Goal: Task Accomplishment & Management: Use online tool/utility

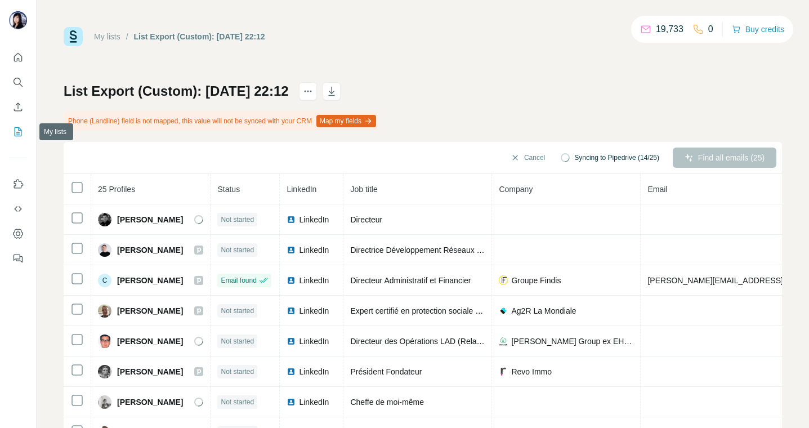
click at [17, 134] on icon "My lists" at bounding box center [19, 130] width 6 height 7
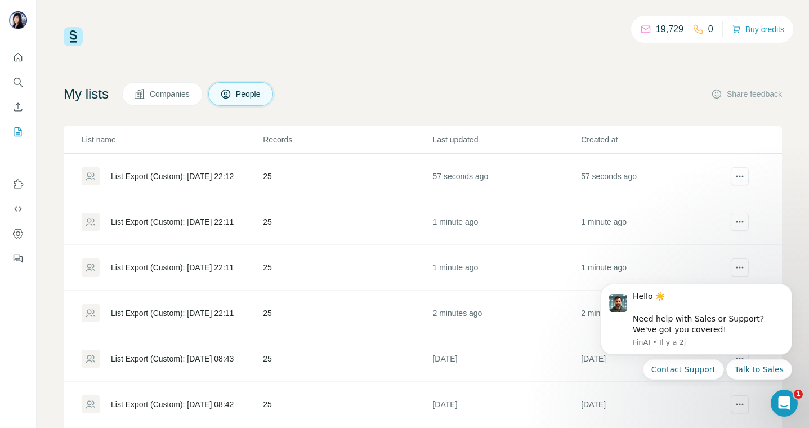
click at [186, 308] on div "List Export (Custom): [DATE] 22:11" at bounding box center [172, 312] width 123 height 11
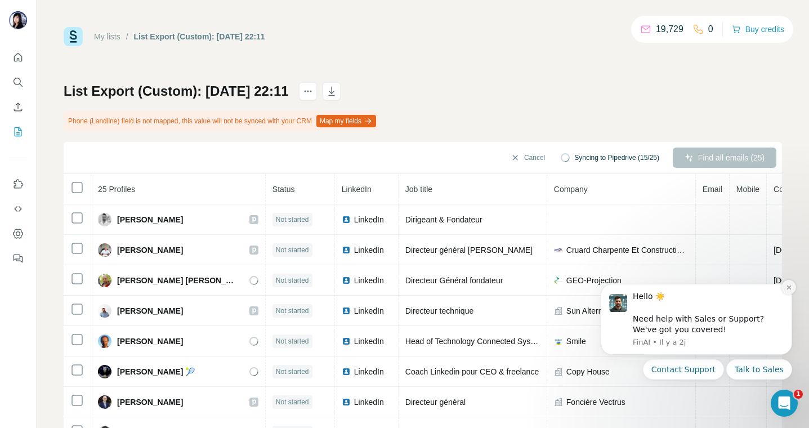
click at [788, 285] on icon "Dismiss notification" at bounding box center [788, 287] width 6 height 6
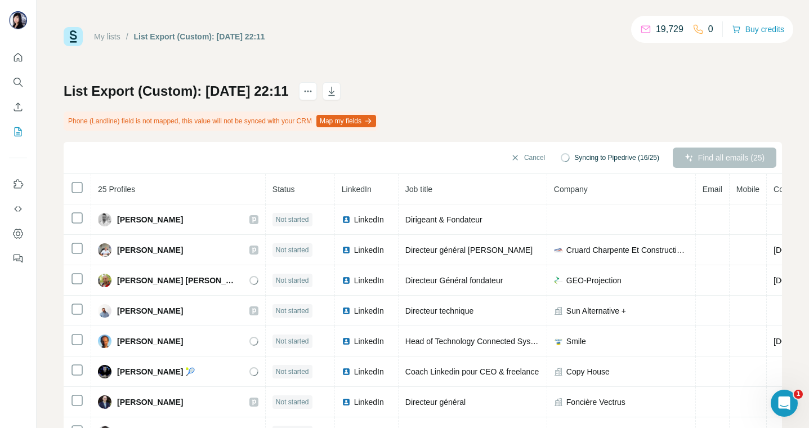
click at [795, 240] on div "My lists / List Export (Custom): 28/09/2025 22:11 19,729 0 Buy credits List Exp…" at bounding box center [423, 214] width 772 height 428
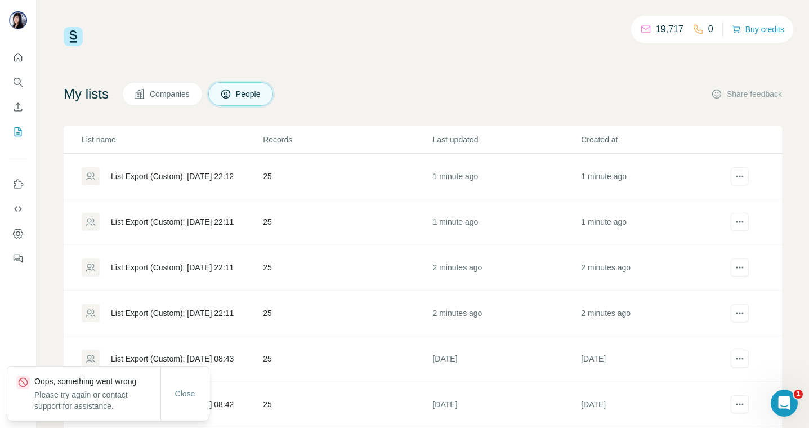
click at [156, 316] on div "List Export (Custom): [DATE] 22:11" at bounding box center [172, 312] width 123 height 11
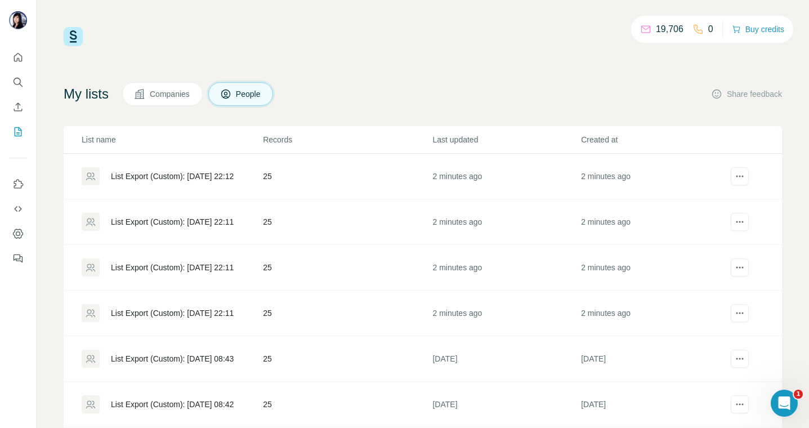
click at [167, 312] on div "List Export (Custom): [DATE] 22:11" at bounding box center [172, 312] width 123 height 11
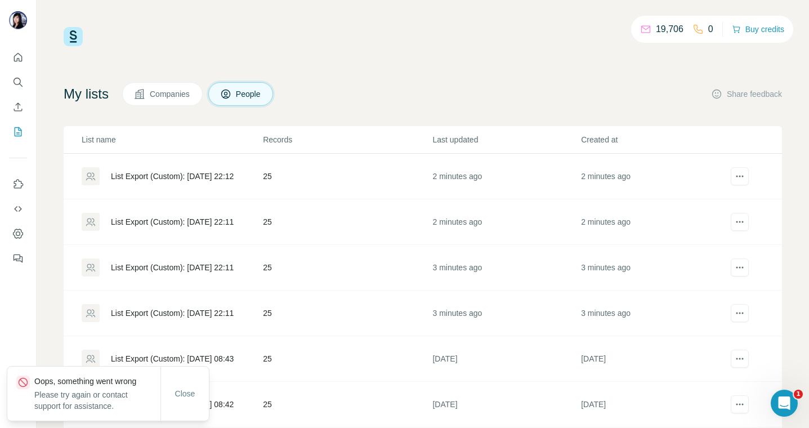
click at [181, 313] on div "List Export (Custom): [DATE] 22:11" at bounding box center [172, 312] width 123 height 11
click at [158, 315] on div "List Export (Custom): [DATE] 22:11" at bounding box center [172, 312] width 123 height 11
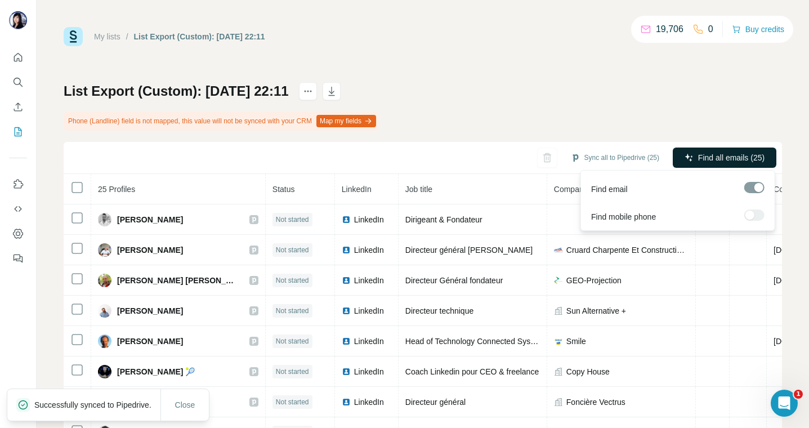
click at [721, 150] on button "Find all emails (25)" at bounding box center [724, 157] width 104 height 20
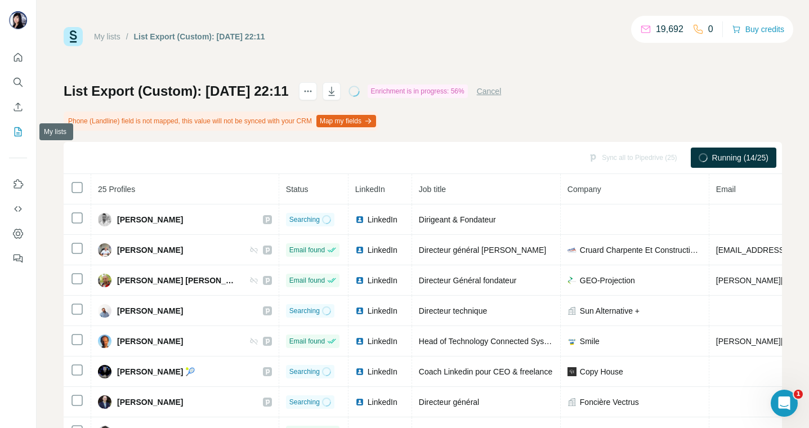
click at [17, 131] on icon "My lists" at bounding box center [17, 131] width 11 height 11
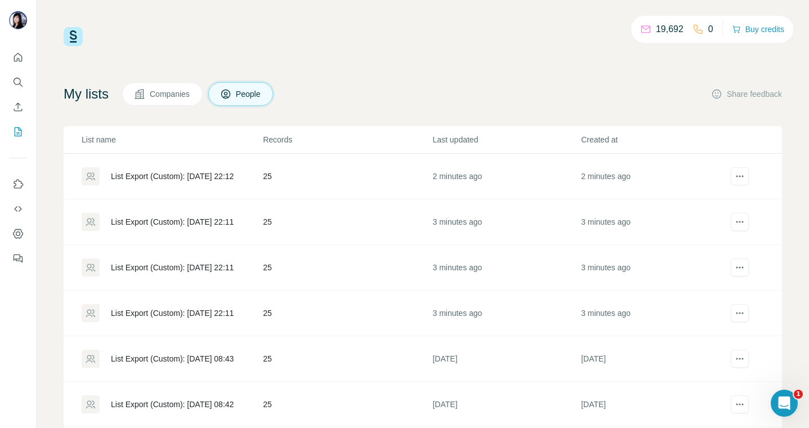
click at [183, 262] on div "List Export (Custom): [DATE] 22:11" at bounding box center [172, 267] width 123 height 11
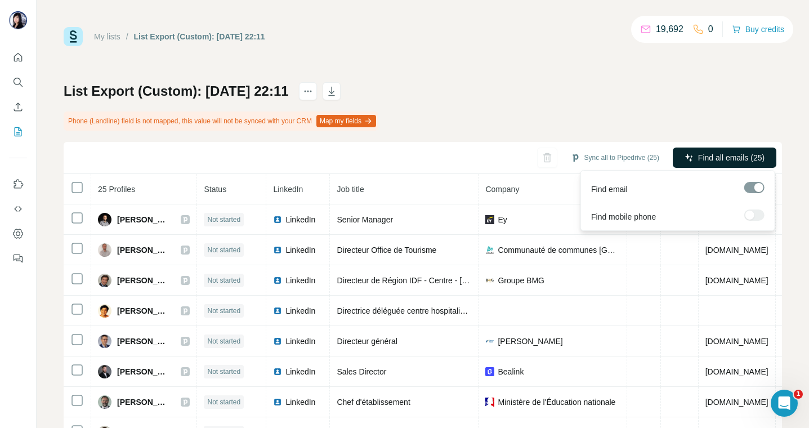
click at [735, 151] on button "Find all emails (25)" at bounding box center [724, 157] width 104 height 20
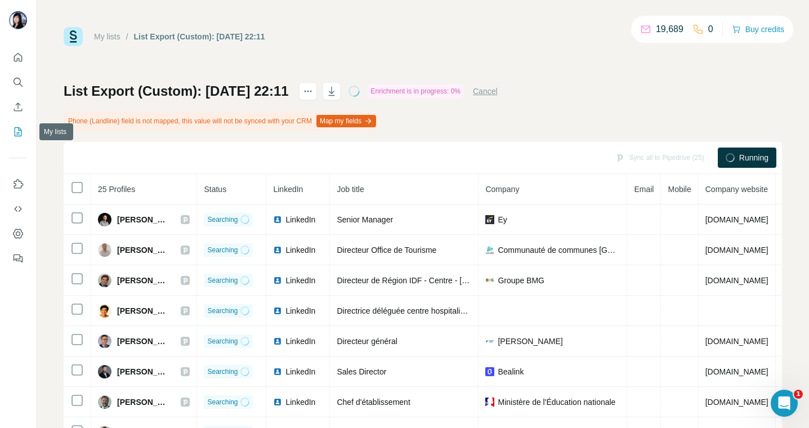
click at [19, 131] on icon "My lists" at bounding box center [17, 131] width 11 height 11
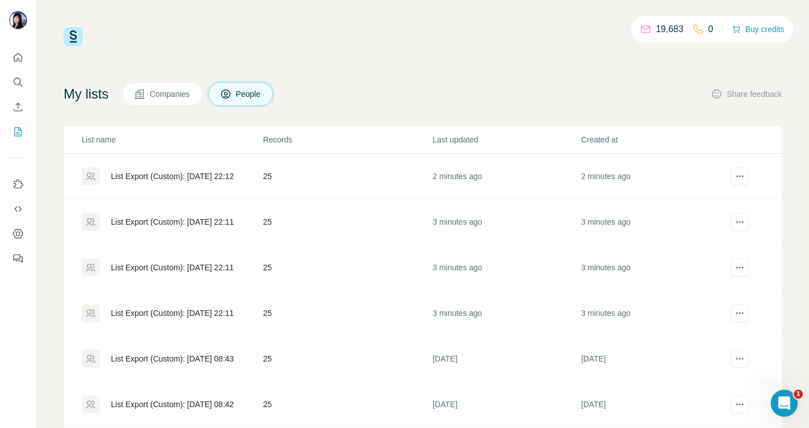
click at [163, 223] on div "List Export (Custom): [DATE] 22:11" at bounding box center [172, 221] width 123 height 11
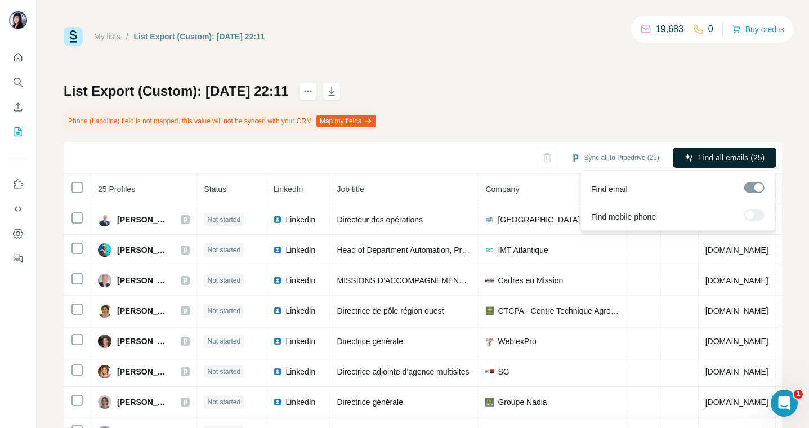
click at [722, 151] on button "Find all emails (25)" at bounding box center [724, 157] width 104 height 20
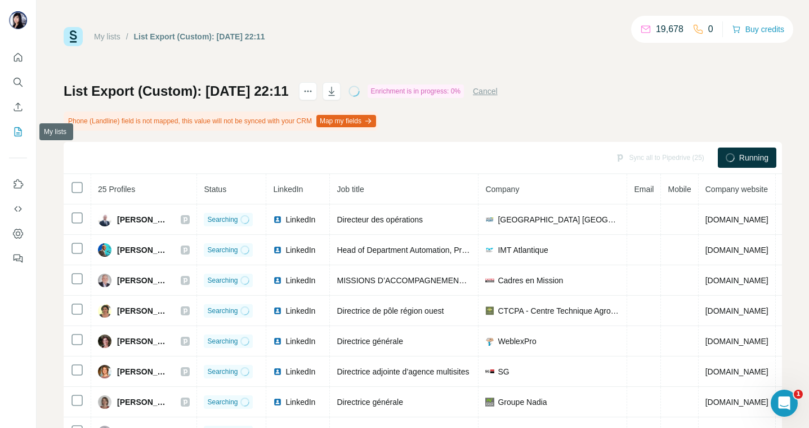
click at [19, 132] on icon "My lists" at bounding box center [17, 131] width 11 height 11
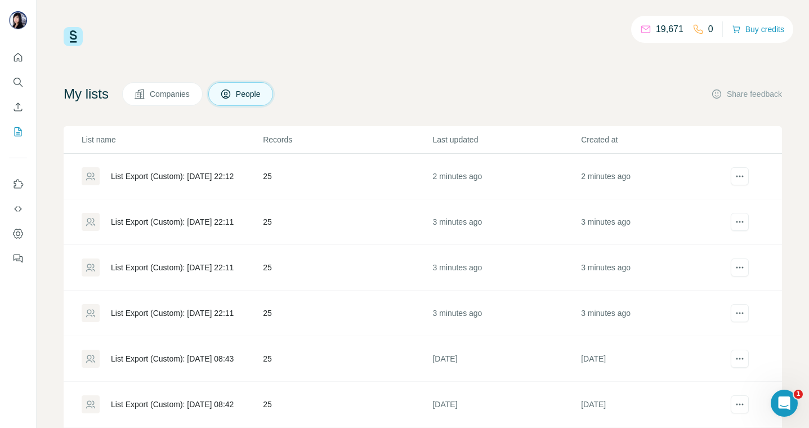
click at [168, 180] on div "List Export (Custom): [DATE] 22:12" at bounding box center [172, 175] width 123 height 11
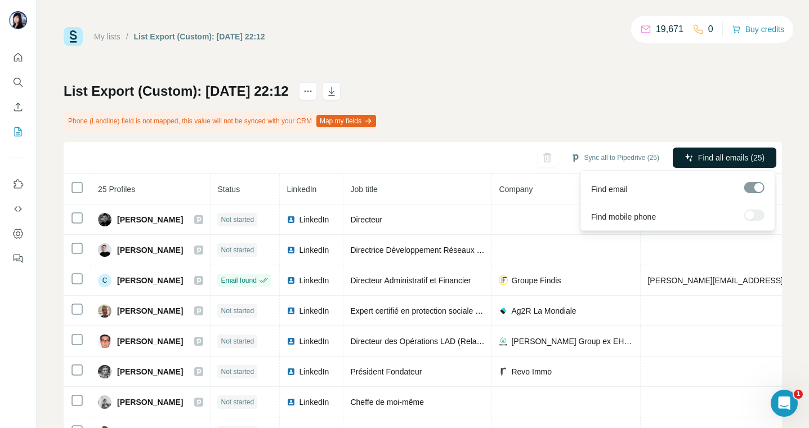
click at [713, 155] on span "Find all emails (25)" at bounding box center [731, 157] width 66 height 11
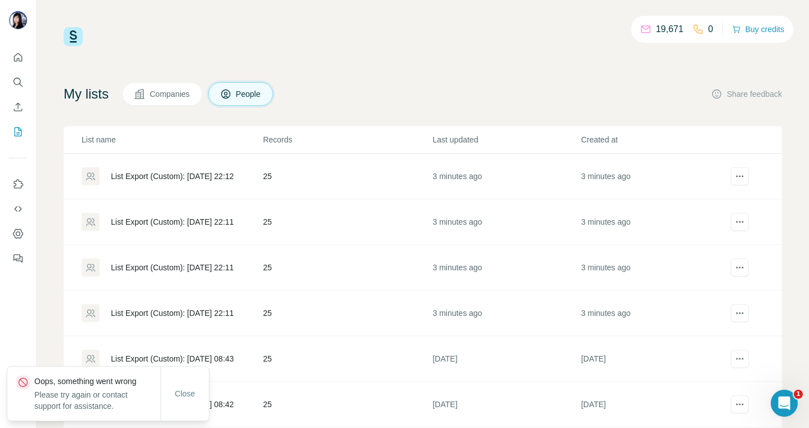
click at [145, 176] on div "List Export (Custom): [DATE] 22:12" at bounding box center [172, 175] width 123 height 11
click at [166, 173] on div "List Export (Custom): [DATE] 22:12" at bounding box center [172, 175] width 123 height 11
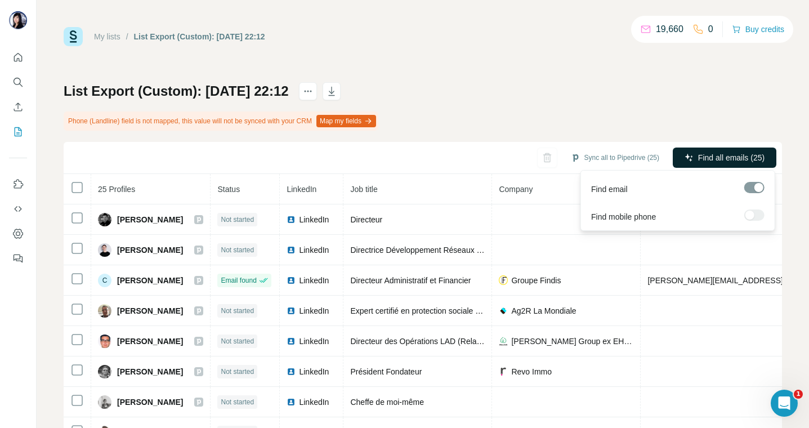
click at [726, 158] on span "Find all emails (25)" at bounding box center [731, 157] width 66 height 11
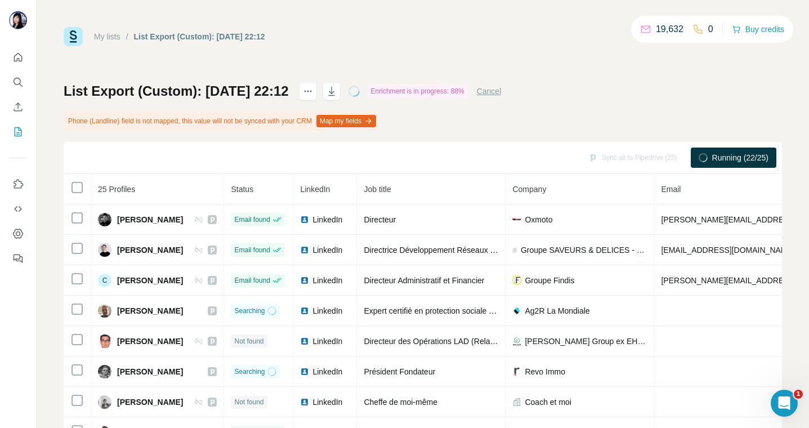
click at [658, 97] on div "List Export (Custom): [DATE] 22:12 Enrichment is in progress: 88% Cancel Phone …" at bounding box center [423, 276] width 718 height 389
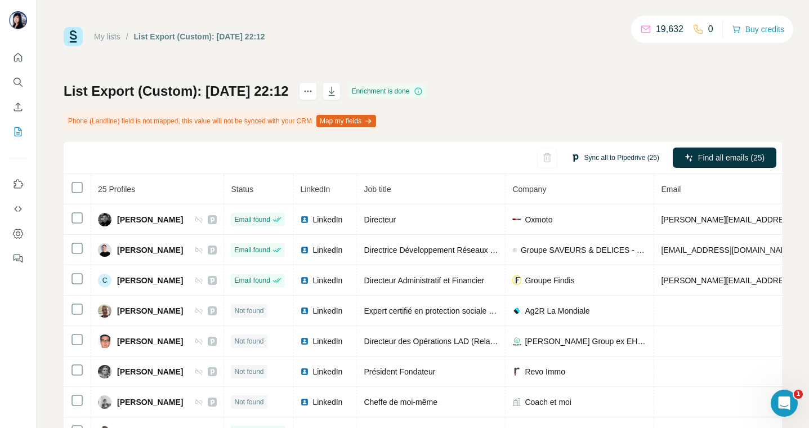
click at [614, 150] on button "Sync all to Pipedrive (25)" at bounding box center [615, 157] width 104 height 17
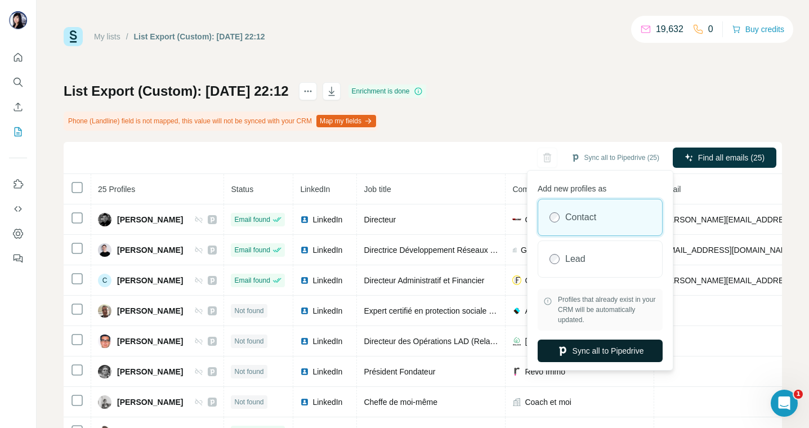
click at [629, 348] on button "Sync all to Pipedrive" at bounding box center [599, 350] width 125 height 23
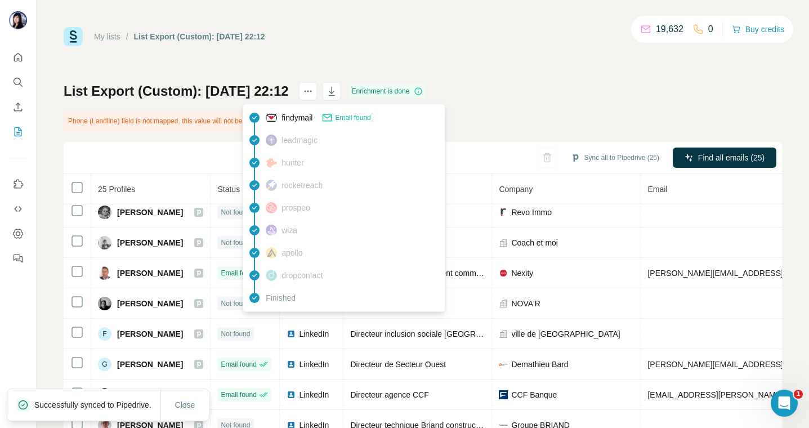
scroll to position [172, 0]
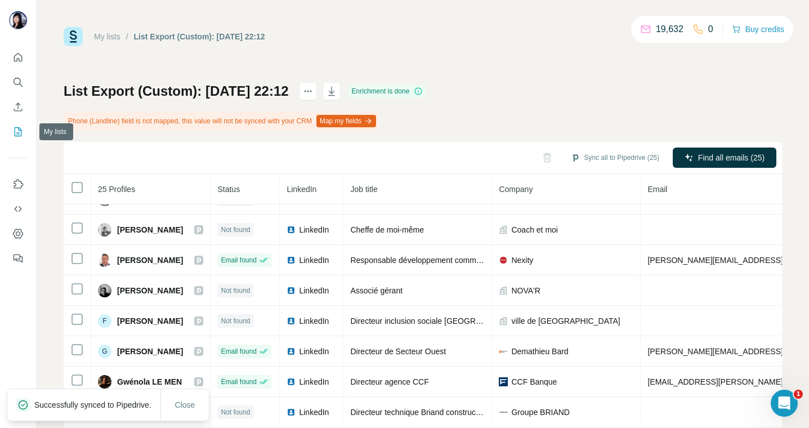
click at [20, 136] on icon "My lists" at bounding box center [17, 131] width 11 height 11
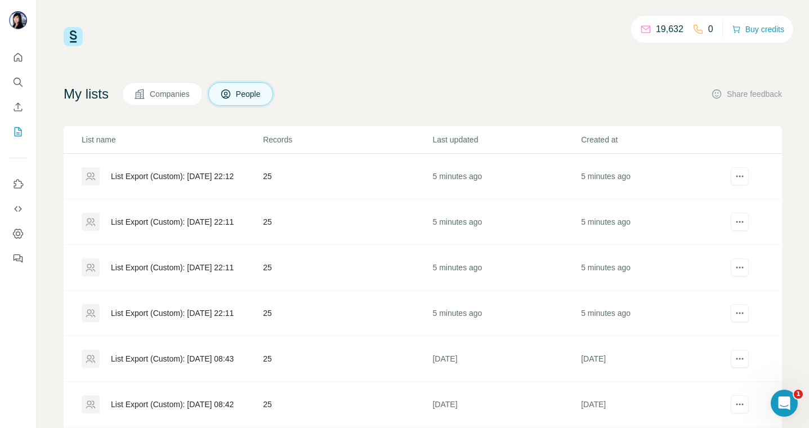
click at [159, 311] on div "List Export (Custom): [DATE] 22:11" at bounding box center [172, 312] width 123 height 11
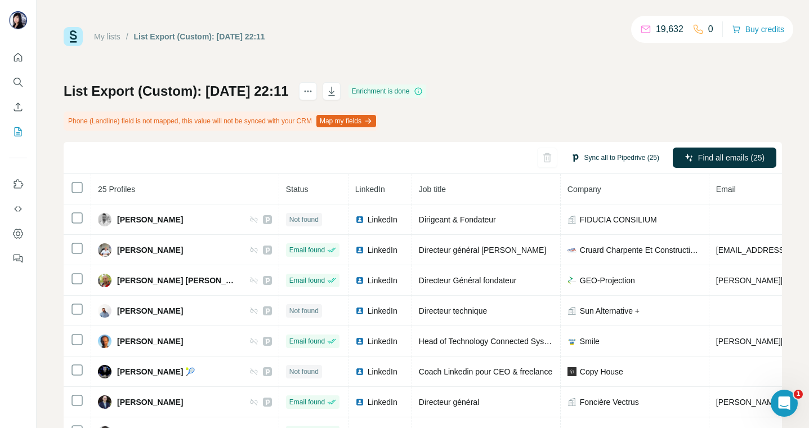
click at [604, 152] on button "Sync all to Pipedrive (25)" at bounding box center [615, 157] width 104 height 17
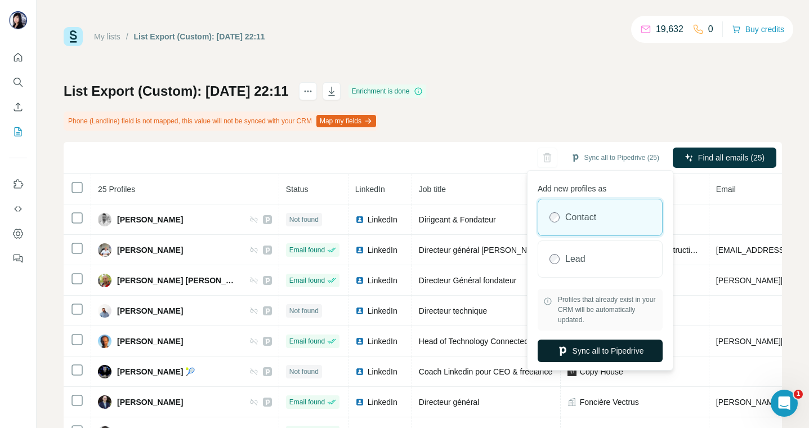
click at [602, 355] on button "Sync all to Pipedrive" at bounding box center [599, 350] width 125 height 23
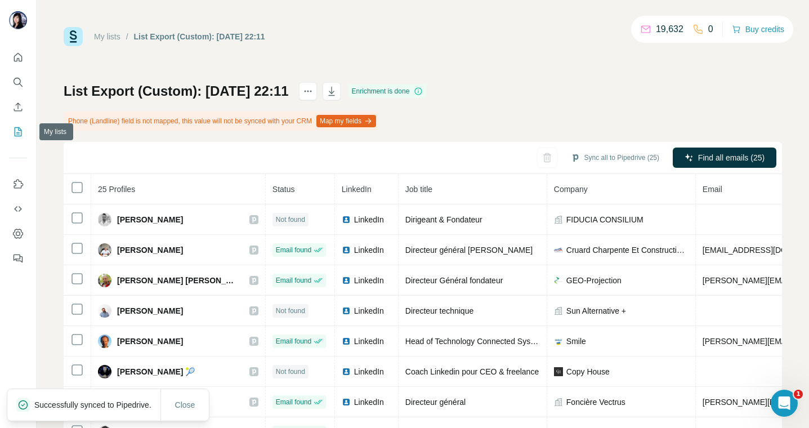
click at [19, 134] on icon "My lists" at bounding box center [19, 130] width 6 height 7
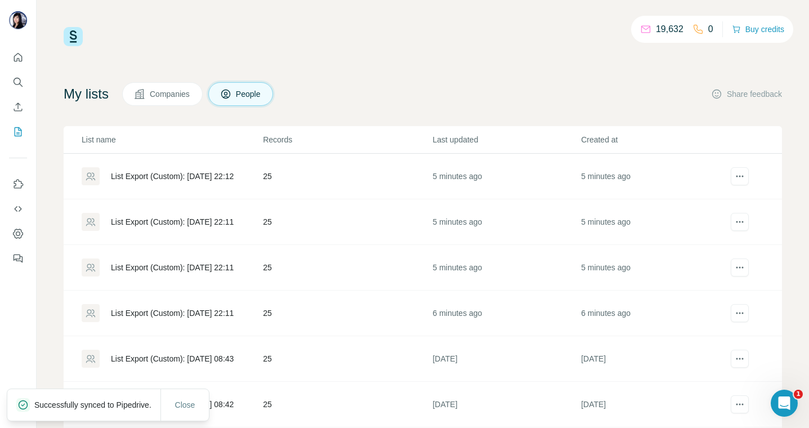
click at [168, 269] on div "List Export (Custom): [DATE] 22:11" at bounding box center [172, 267] width 123 height 11
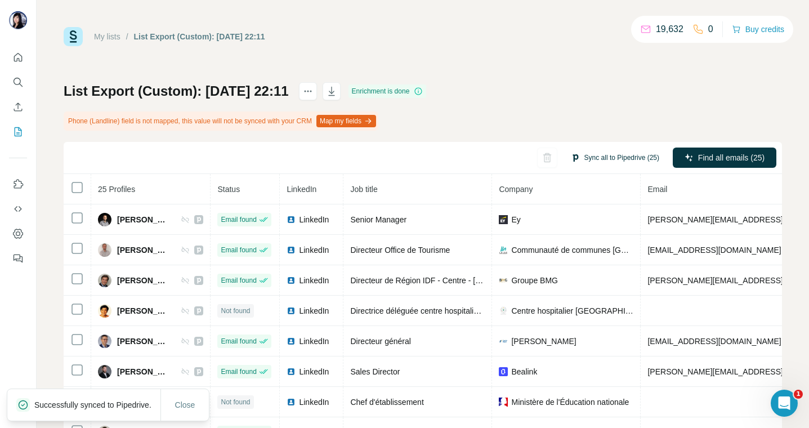
click at [618, 156] on button "Sync all to Pipedrive (25)" at bounding box center [615, 157] width 104 height 17
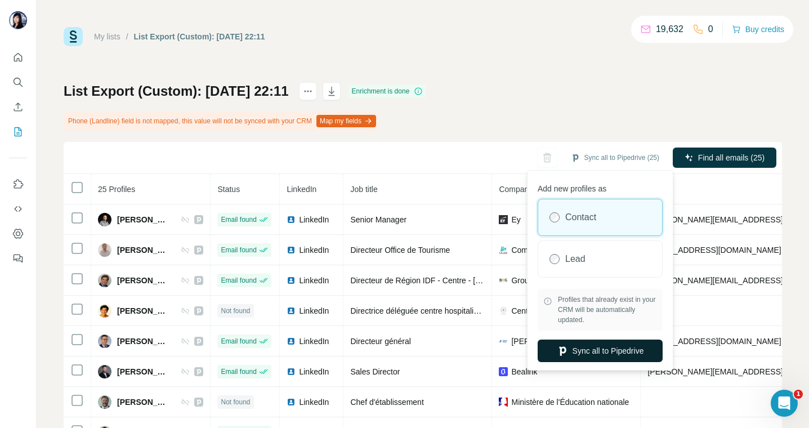
click at [617, 352] on button "Sync all to Pipedrive" at bounding box center [599, 350] width 125 height 23
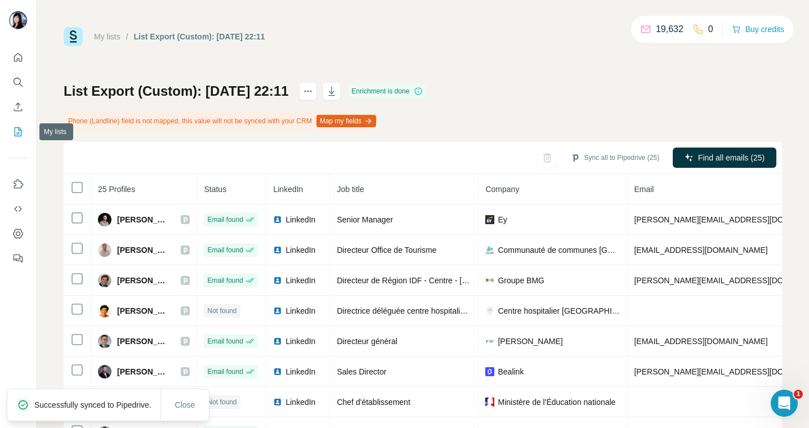
click at [21, 133] on icon "My lists" at bounding box center [18, 131] width 7 height 9
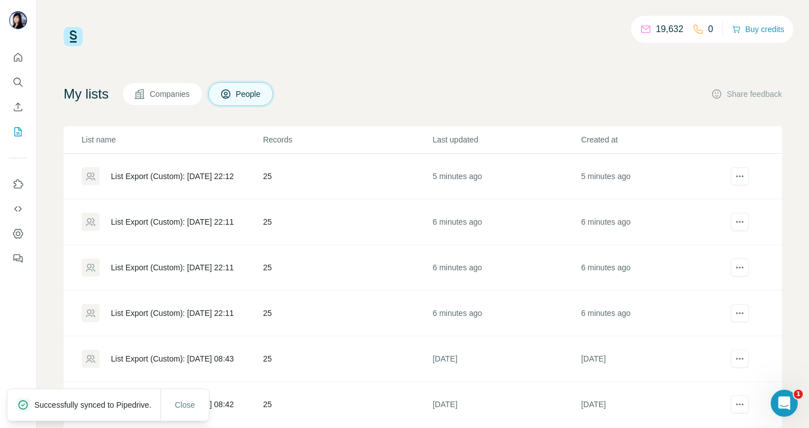
click at [179, 222] on div "List Export (Custom): [DATE] 22:11" at bounding box center [172, 221] width 123 height 11
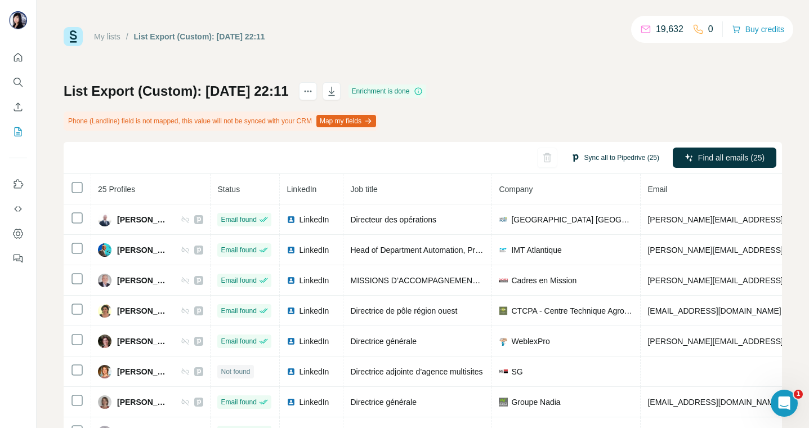
click at [609, 154] on button "Sync all to Pipedrive (25)" at bounding box center [615, 157] width 104 height 17
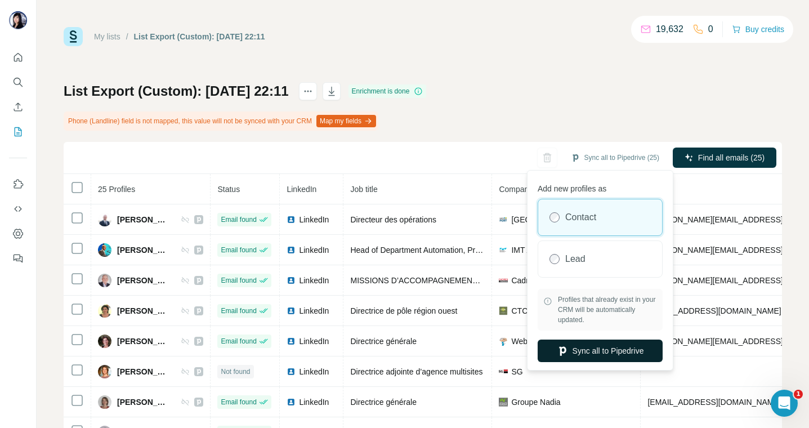
click at [613, 344] on button "Sync all to Pipedrive" at bounding box center [599, 350] width 125 height 23
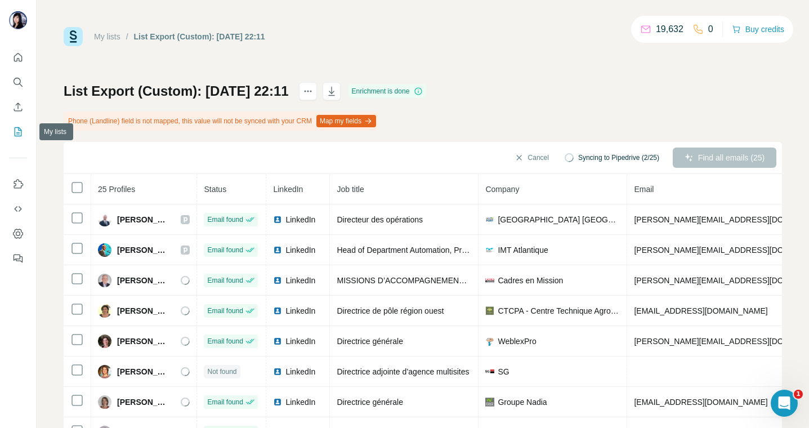
click at [11, 128] on button "My lists" at bounding box center [18, 132] width 18 height 20
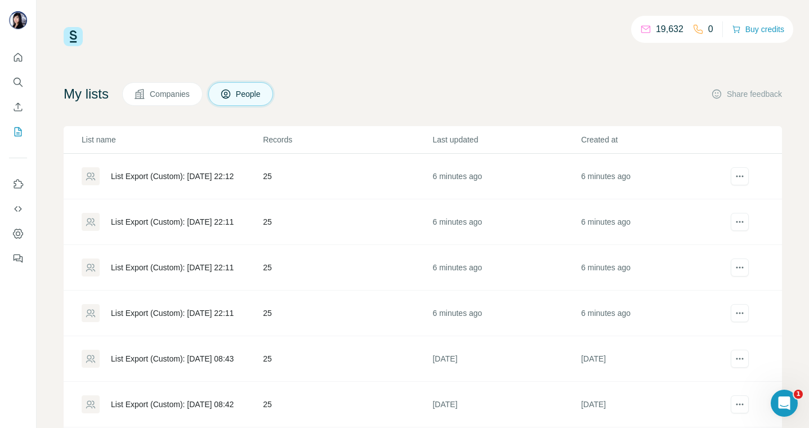
click at [193, 174] on div "List Export (Custom): [DATE] 22:12" at bounding box center [172, 175] width 123 height 11
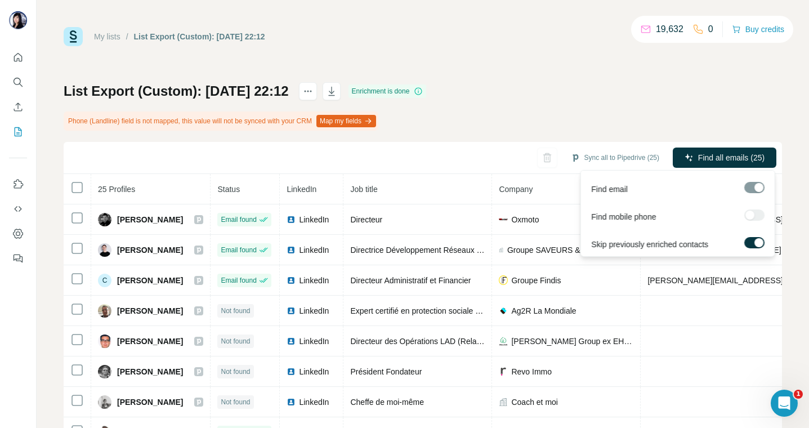
click at [720, 155] on span "Find all emails (25)" at bounding box center [731, 157] width 66 height 11
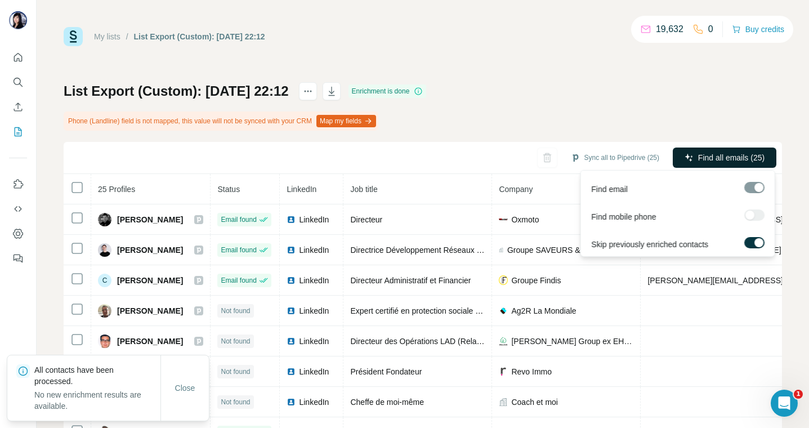
click at [708, 157] on span "Find all emails (25)" at bounding box center [731, 157] width 66 height 11
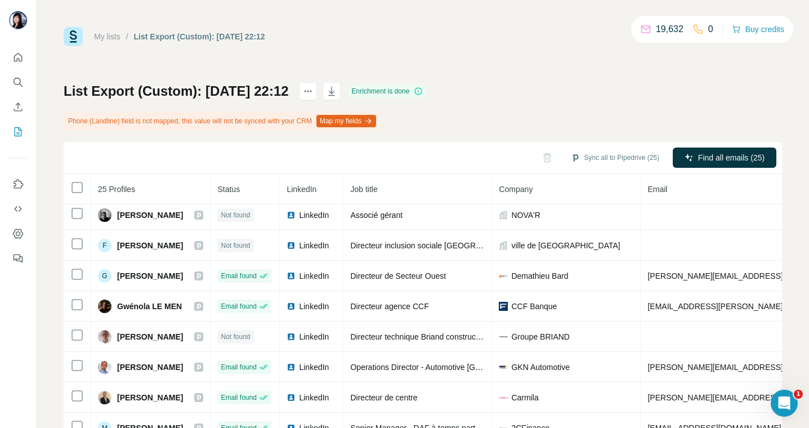
scroll to position [253, 0]
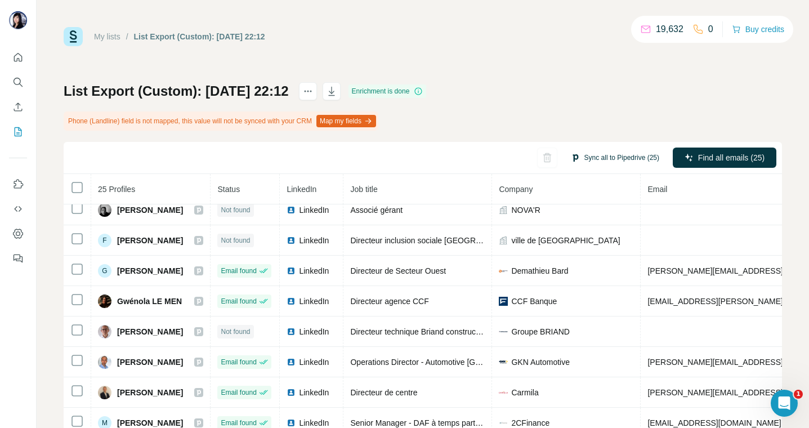
click at [623, 159] on button "Sync all to Pipedrive (25)" at bounding box center [615, 157] width 104 height 17
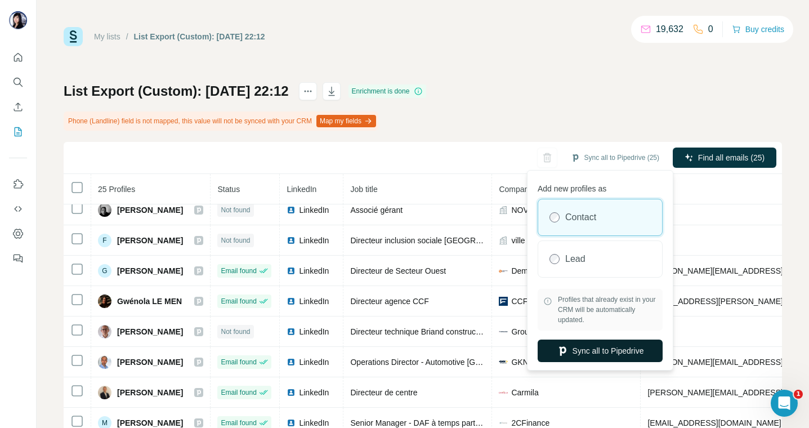
click at [584, 348] on button "Sync all to Pipedrive" at bounding box center [599, 350] width 125 height 23
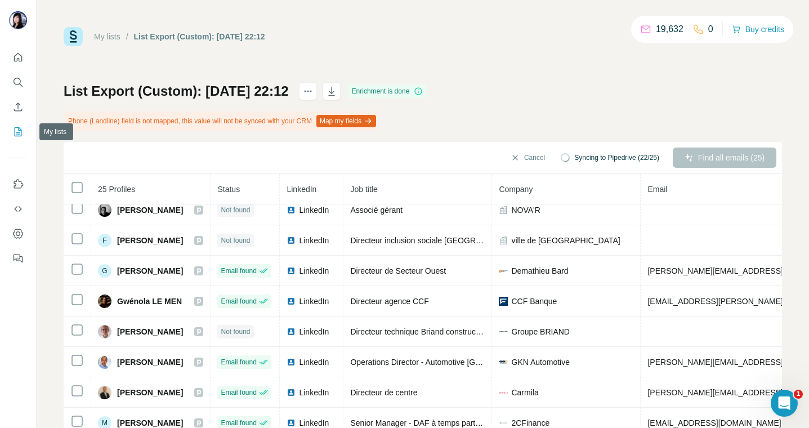
click at [23, 134] on icon "My lists" at bounding box center [17, 131] width 11 height 11
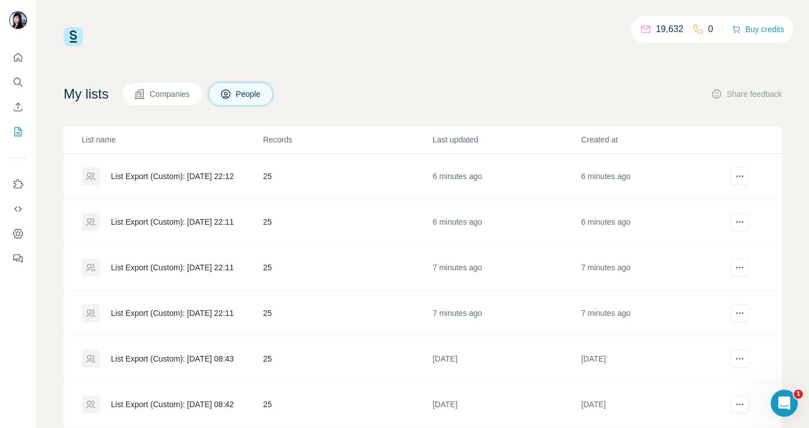
click at [183, 224] on div "List Export (Custom): [DATE] 22:11" at bounding box center [172, 221] width 123 height 11
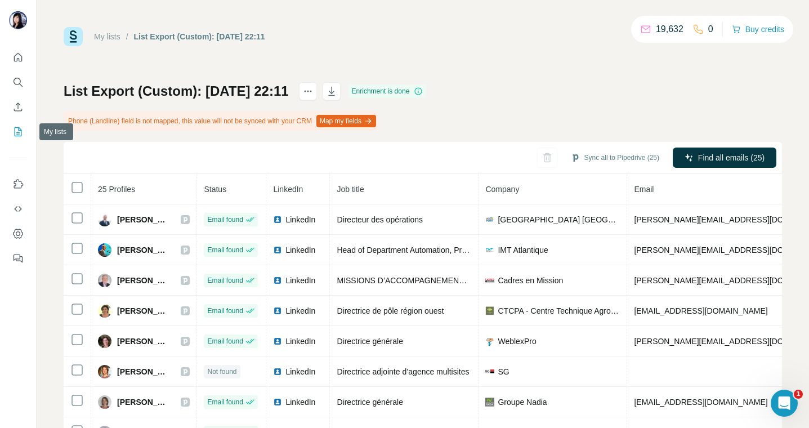
click at [15, 127] on icon "My lists" at bounding box center [18, 131] width 7 height 9
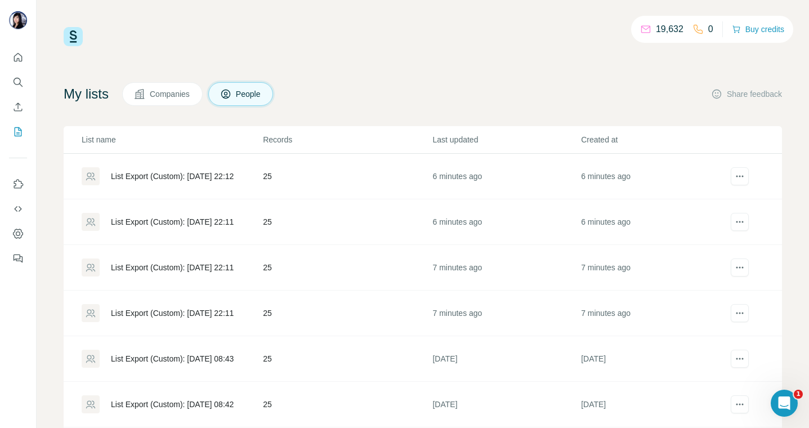
click at [163, 176] on div "List Export (Custom): [DATE] 22:12" at bounding box center [172, 175] width 123 height 11
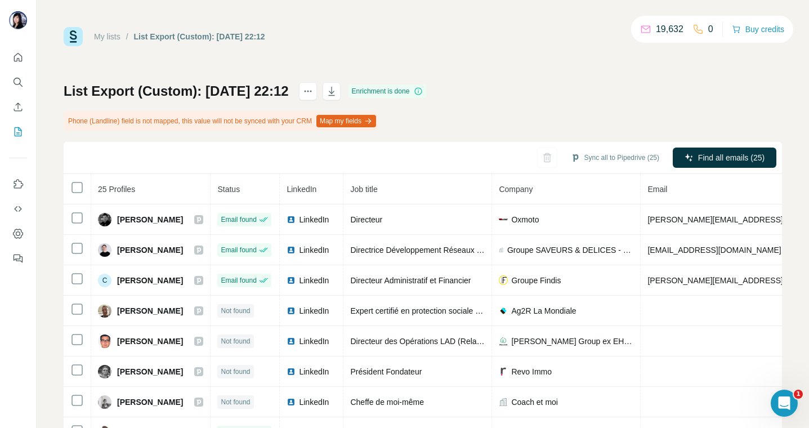
click at [163, 176] on th "25 Profiles" at bounding box center [150, 189] width 119 height 30
